Goal: Information Seeking & Learning: Compare options

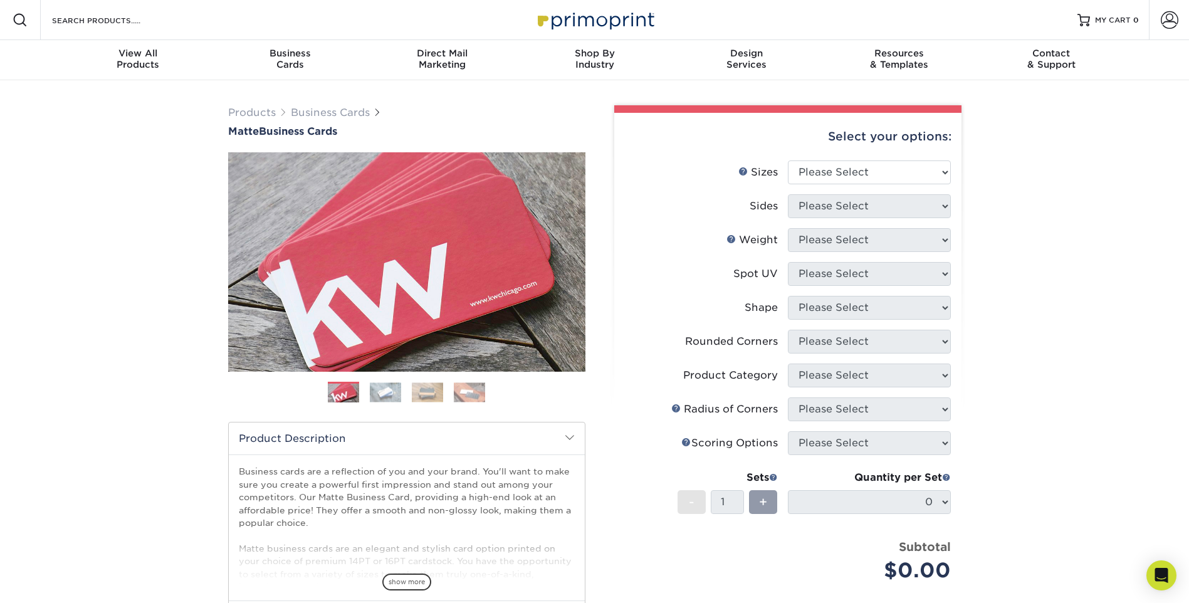
click at [1071, 375] on div "Products Business Cards Matte Business Cards Previous Next 100 $ 9" at bounding box center [594, 425] width 1189 height 691
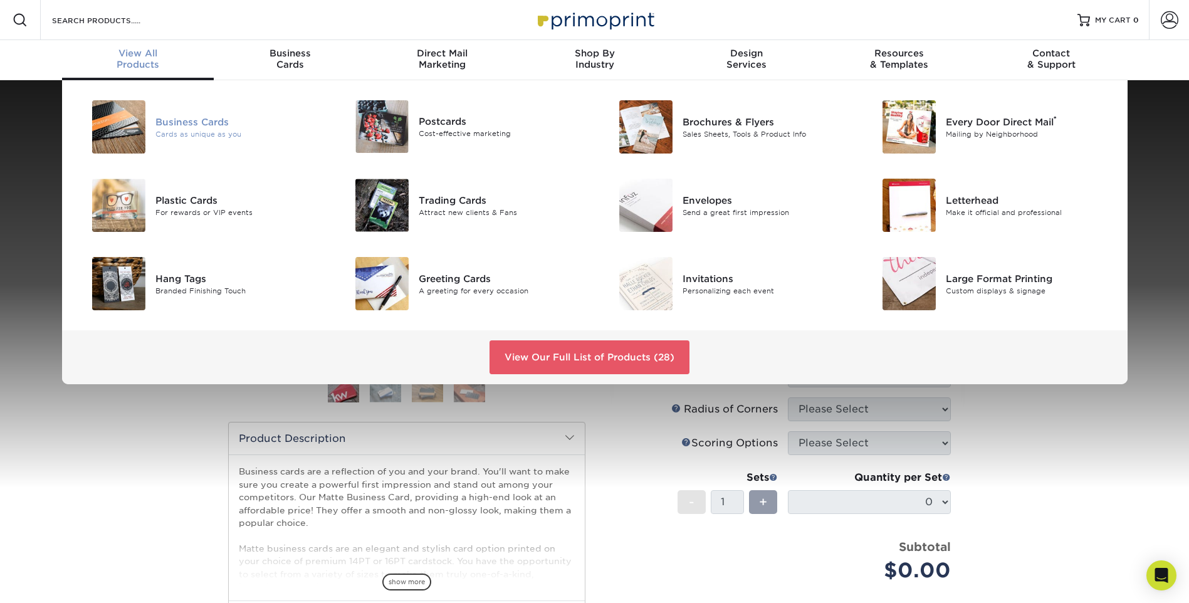
click at [163, 124] on div "Business Cards" at bounding box center [238, 122] width 166 height 14
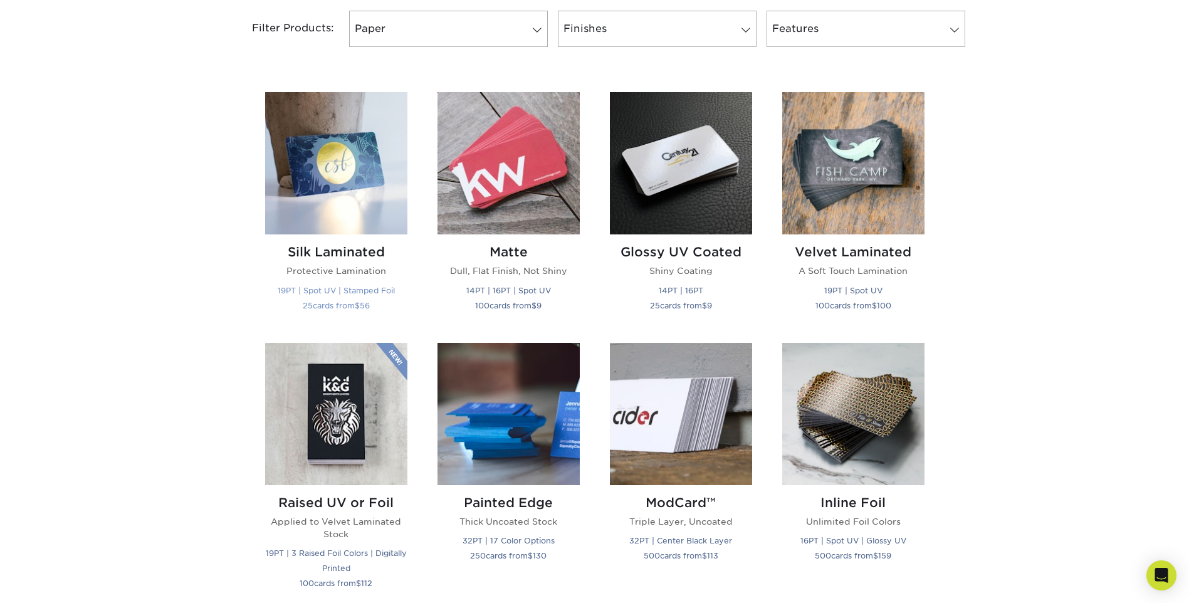
scroll to position [564, 0]
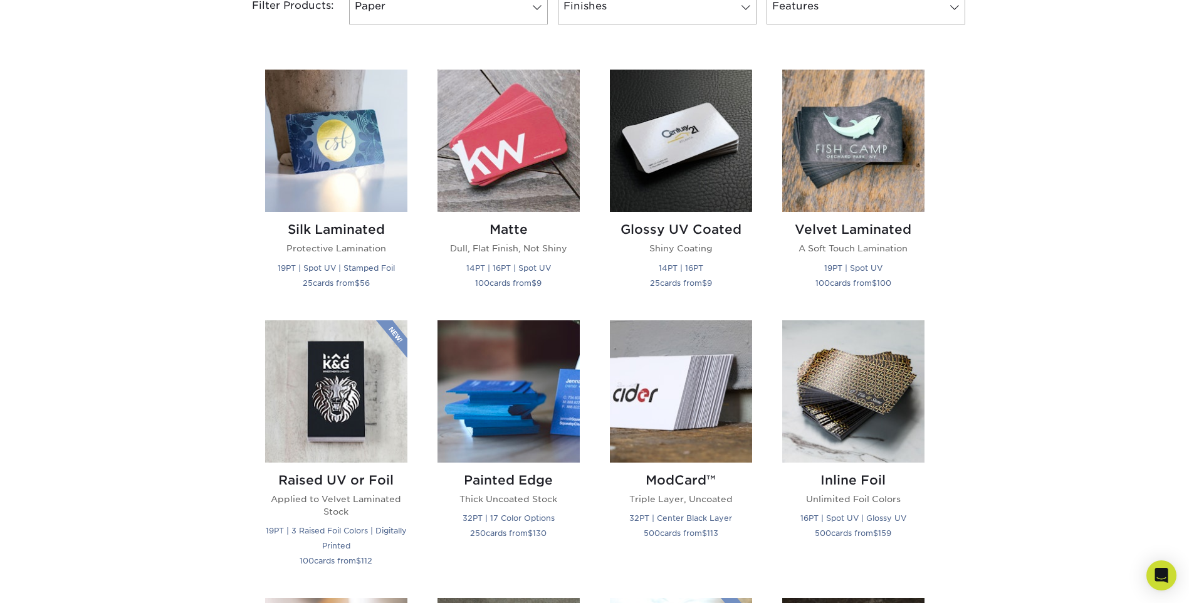
click at [1033, 258] on div "Get started below by choosing your paper, finish, and features: Filtered Matche…" at bounding box center [594, 587] width 1189 height 1371
click at [337, 170] on img at bounding box center [336, 141] width 142 height 142
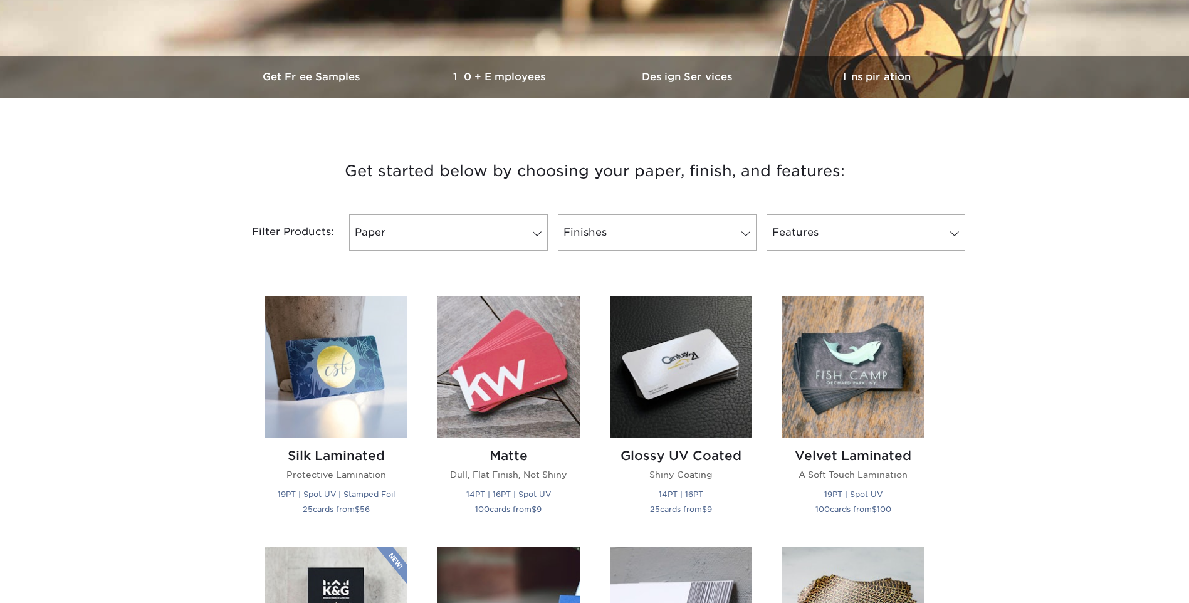
scroll to position [376, 0]
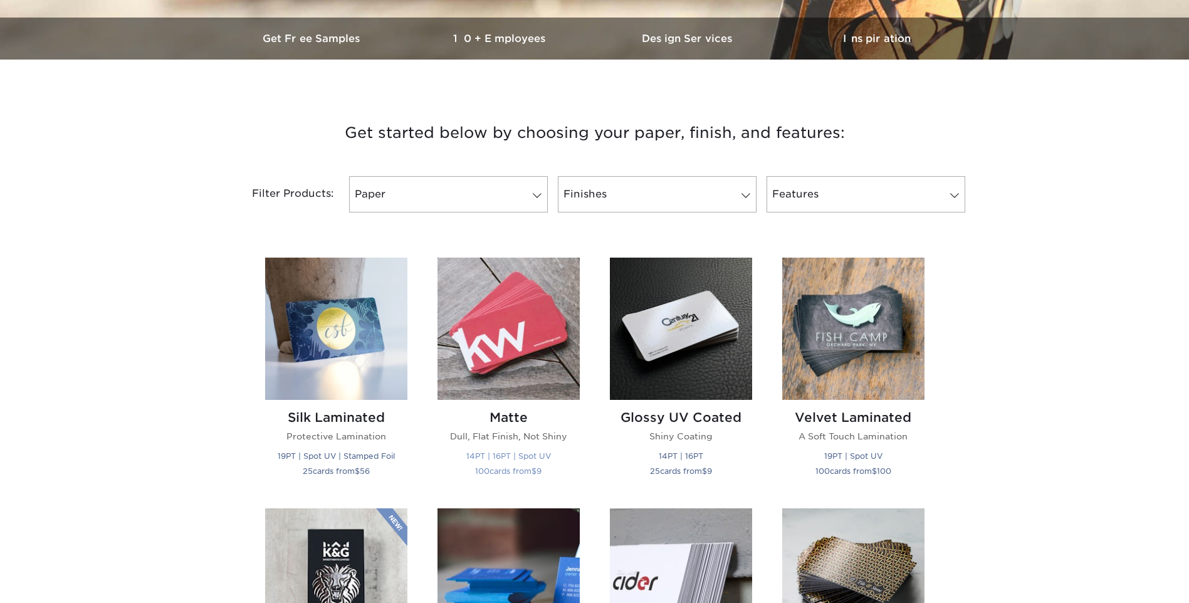
click at [503, 338] on img at bounding box center [508, 329] width 142 height 142
click at [694, 351] on img at bounding box center [681, 329] width 142 height 142
click at [844, 368] on img at bounding box center [853, 329] width 142 height 142
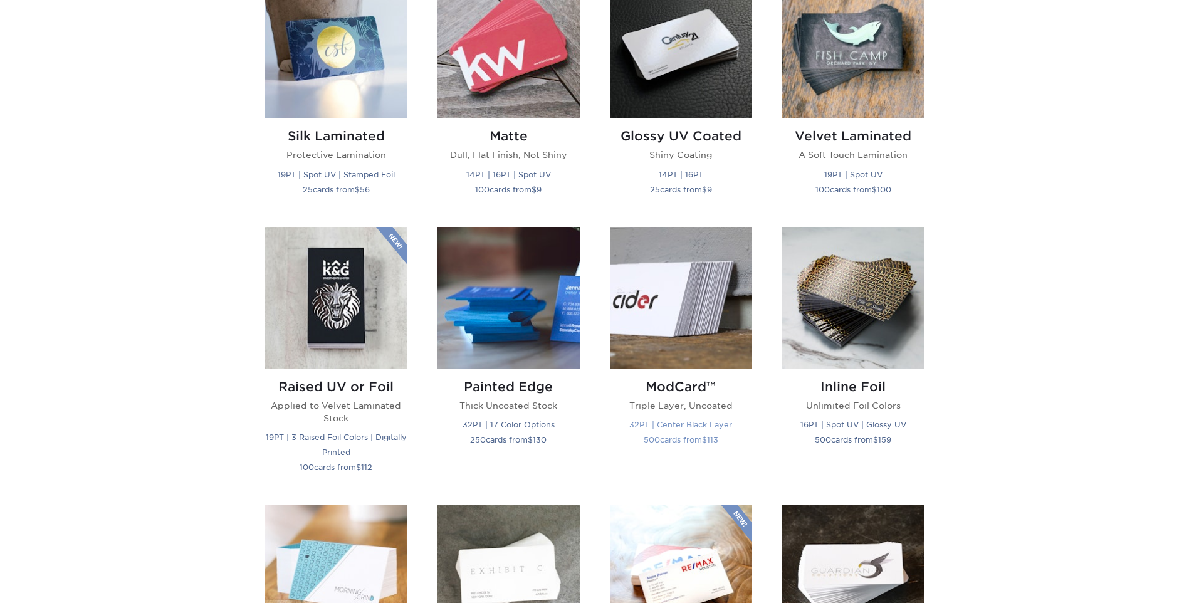
scroll to position [689, 0]
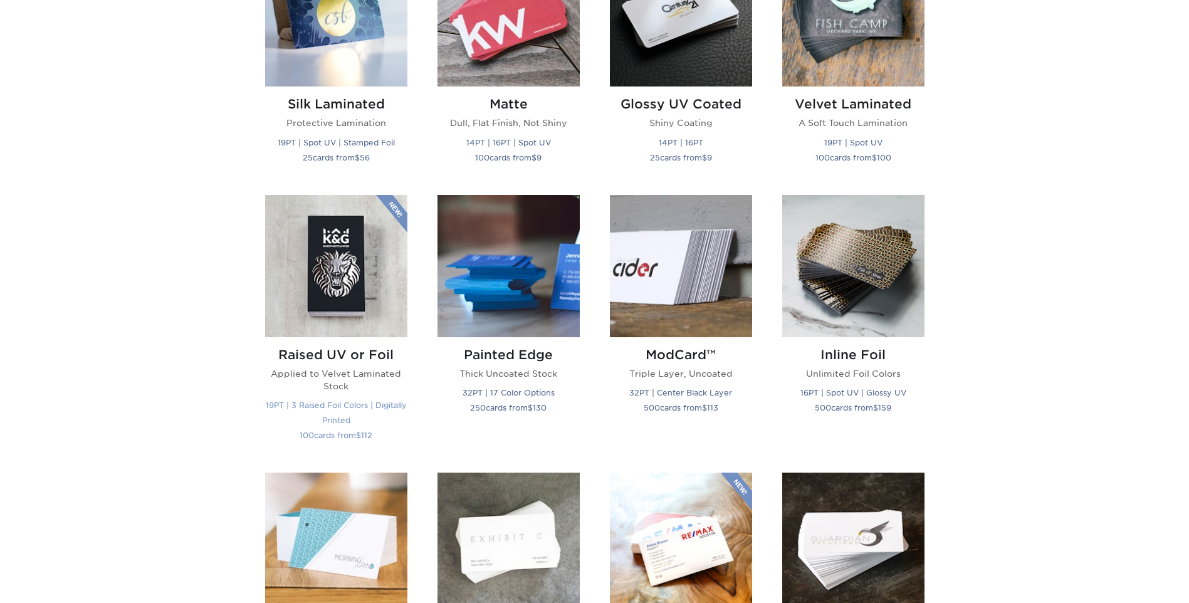
click at [315, 272] on img at bounding box center [336, 266] width 142 height 142
click at [519, 278] on img at bounding box center [508, 266] width 142 height 142
click at [726, 278] on img at bounding box center [681, 266] width 142 height 142
click at [853, 260] on img at bounding box center [853, 266] width 142 height 142
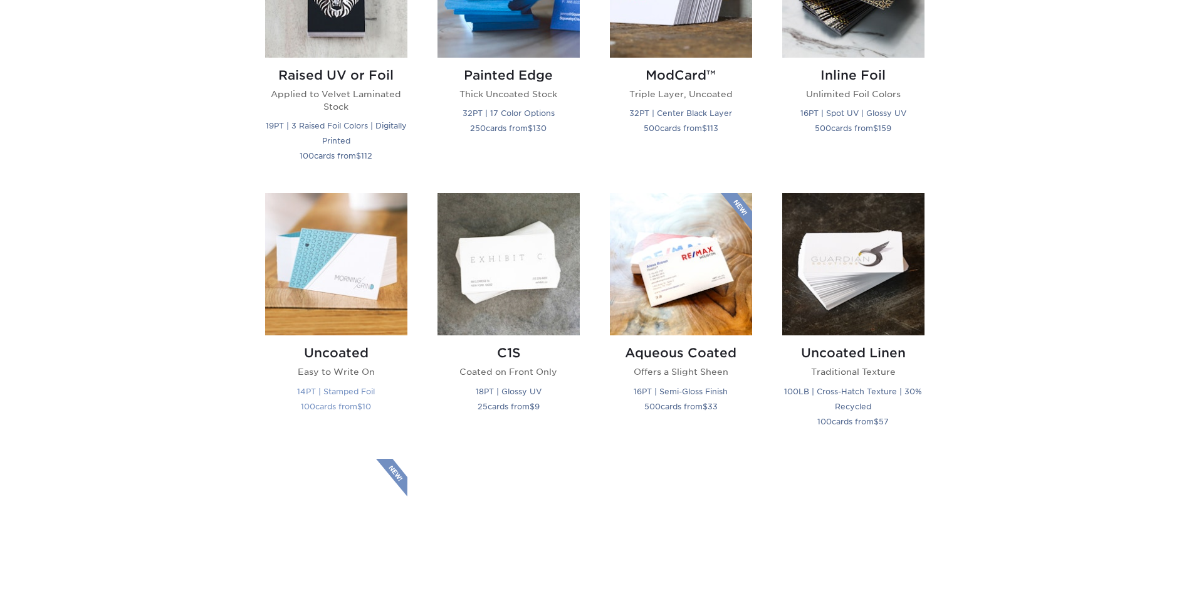
scroll to position [1003, 0]
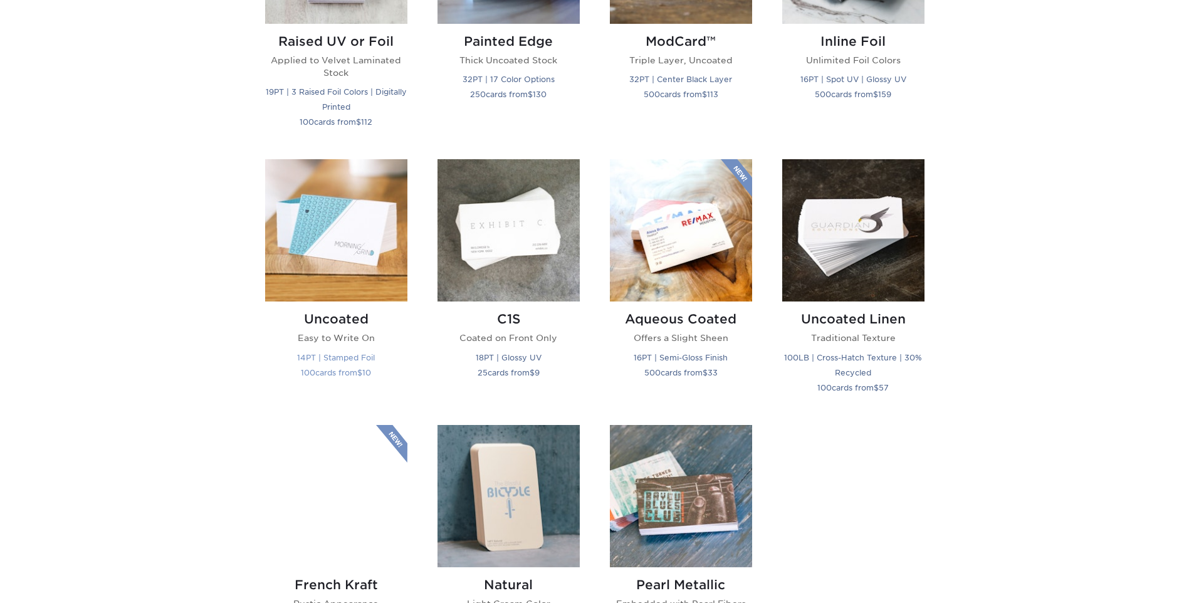
click at [343, 238] on img at bounding box center [336, 230] width 142 height 142
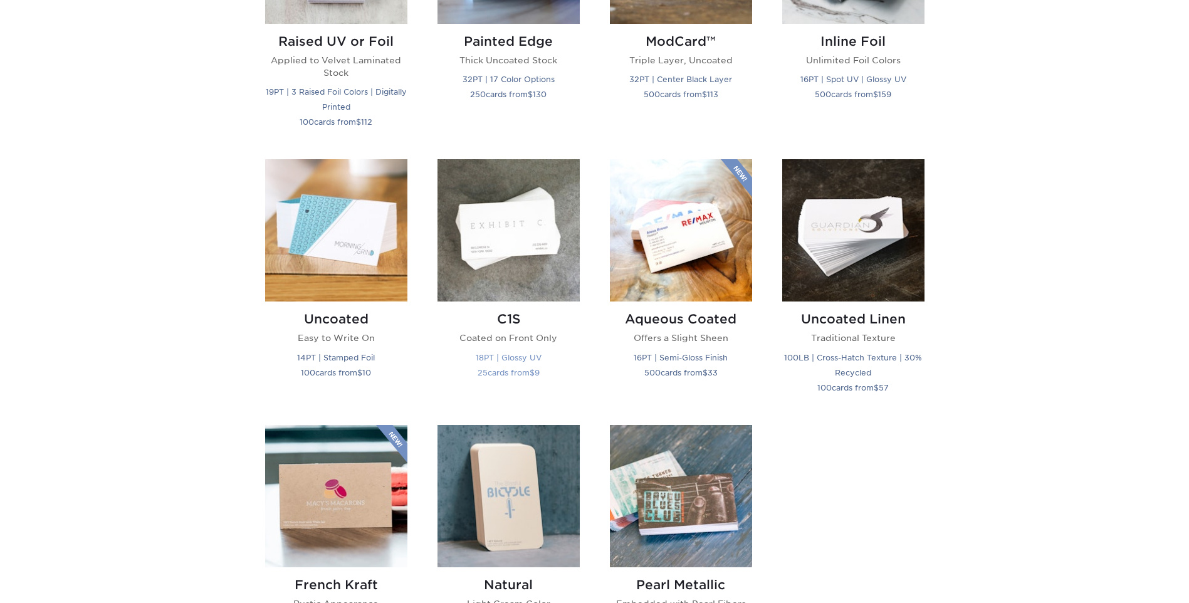
click at [503, 258] on img at bounding box center [508, 230] width 142 height 142
click at [676, 224] on img at bounding box center [681, 230] width 142 height 142
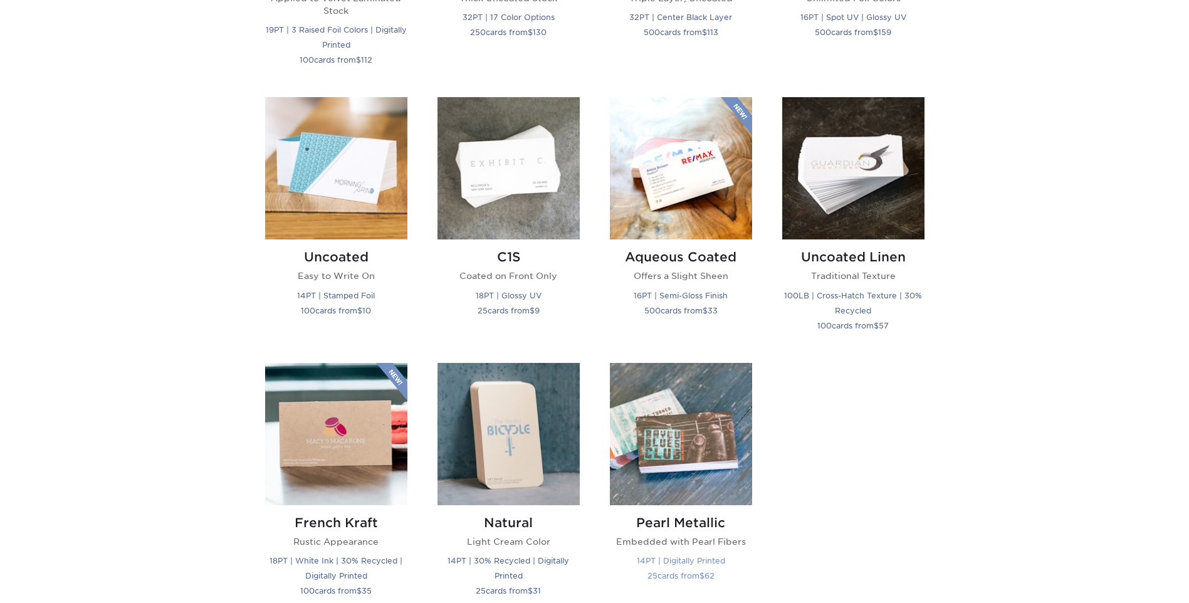
scroll to position [1065, 0]
click at [867, 187] on img at bounding box center [853, 168] width 142 height 142
click at [317, 432] on img at bounding box center [336, 433] width 142 height 142
click at [514, 421] on img at bounding box center [508, 433] width 142 height 142
click at [694, 406] on img at bounding box center [681, 433] width 142 height 142
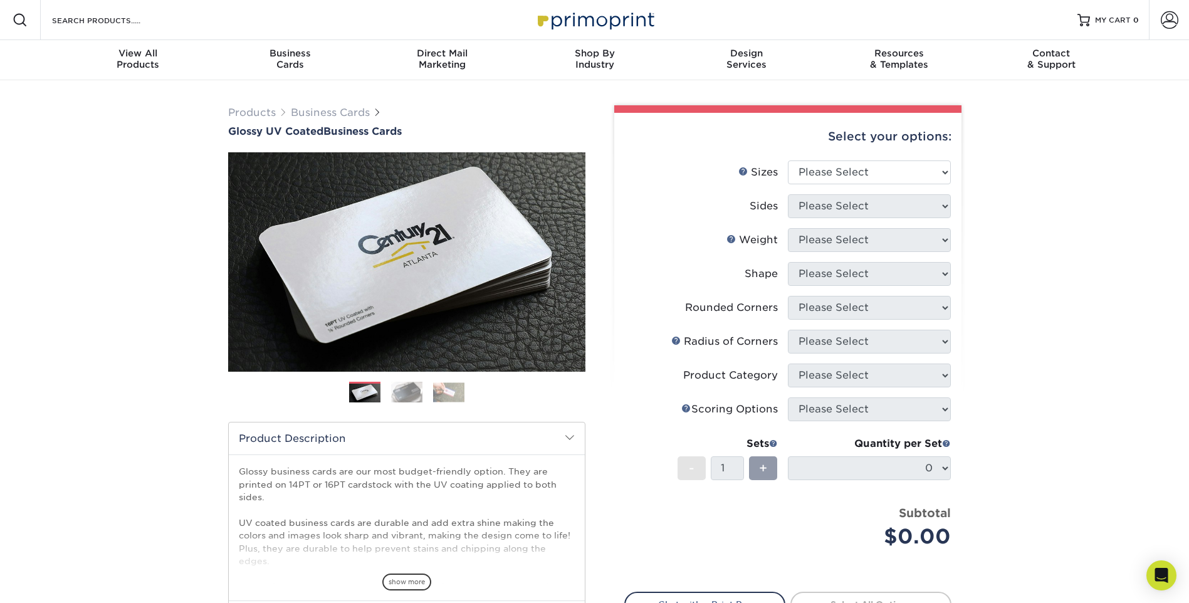
click at [127, 300] on div "Products Business Cards Glossy UV Coated Business Cards Previous Next" at bounding box center [594, 414] width 1189 height 669
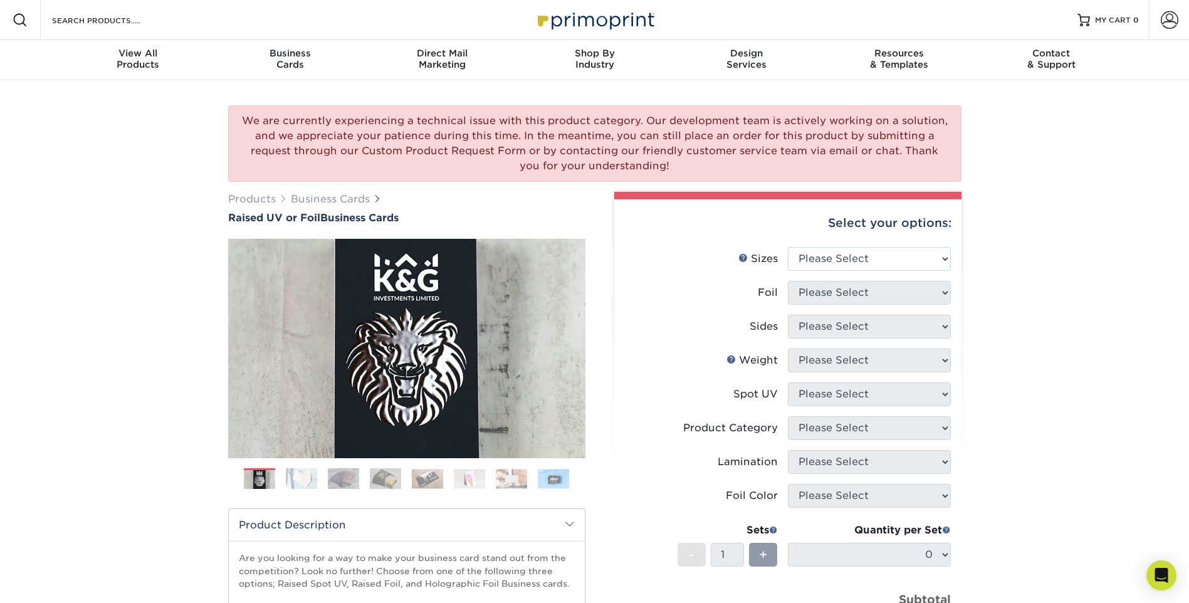
click at [527, 150] on div "We are currently experiencing a technical issue with this product category. Our…" at bounding box center [594, 143] width 733 height 76
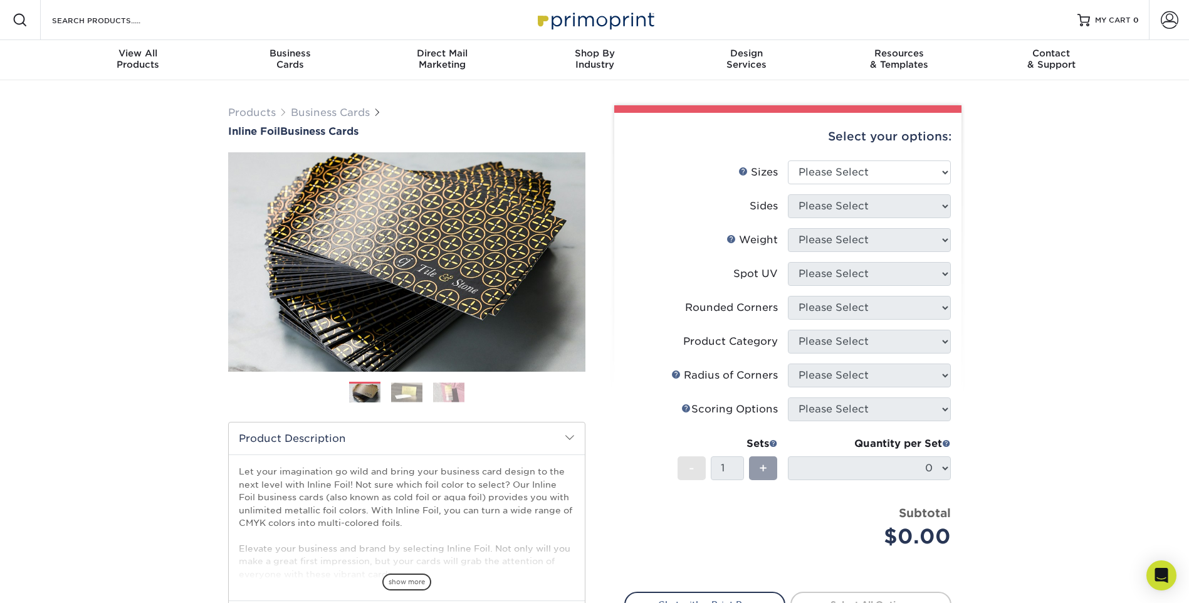
click at [117, 271] on div "Products Business Cards Inline Foil Business Cards Previous Next" at bounding box center [594, 414] width 1189 height 669
click at [1156, 127] on div "Products Business Cards Inline Foil Business Cards Previous Next" at bounding box center [594, 414] width 1189 height 669
